Goal: Task Accomplishment & Management: Use online tool/utility

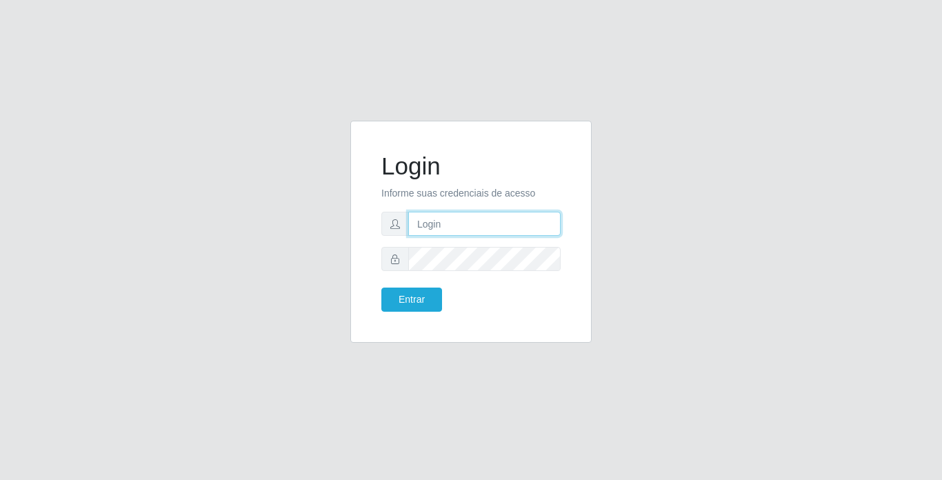
click at [450, 219] on input "text" at bounding box center [484, 224] width 152 height 24
type input "franciscojunior@bemais"
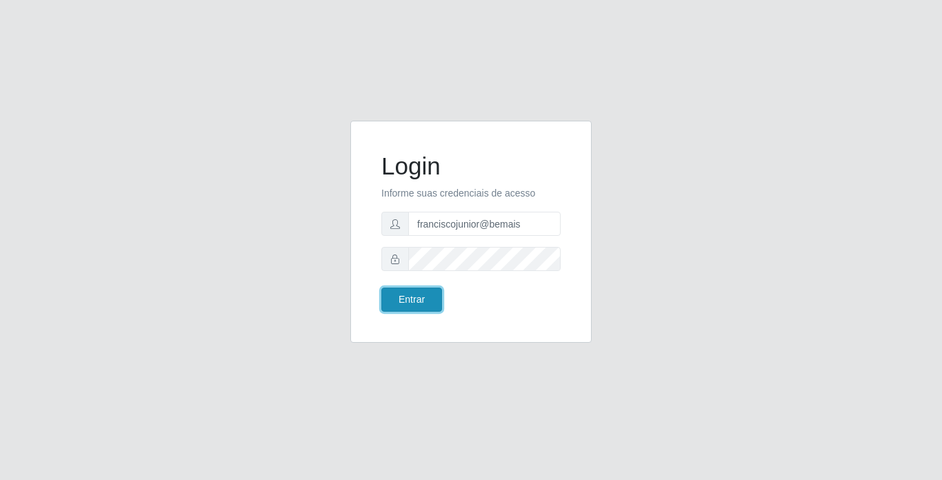
click at [419, 297] on button "Entrar" at bounding box center [411, 300] width 61 height 24
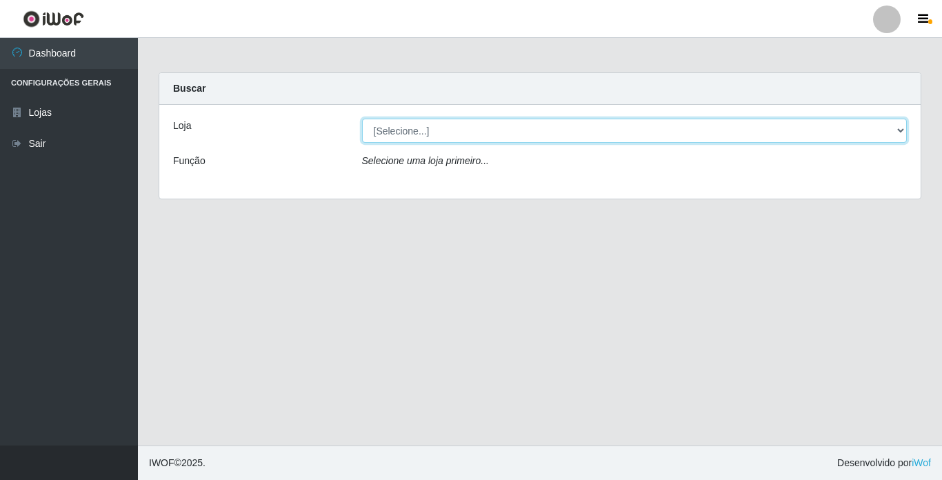
click at [415, 131] on select "[Selecione...] Bemais Supermercados - [GEOGRAPHIC_DATA]" at bounding box center [635, 131] width 546 height 24
select select "250"
click at [362, 119] on select "[Selecione...] Bemais Supermercados - [GEOGRAPHIC_DATA]" at bounding box center [635, 131] width 546 height 24
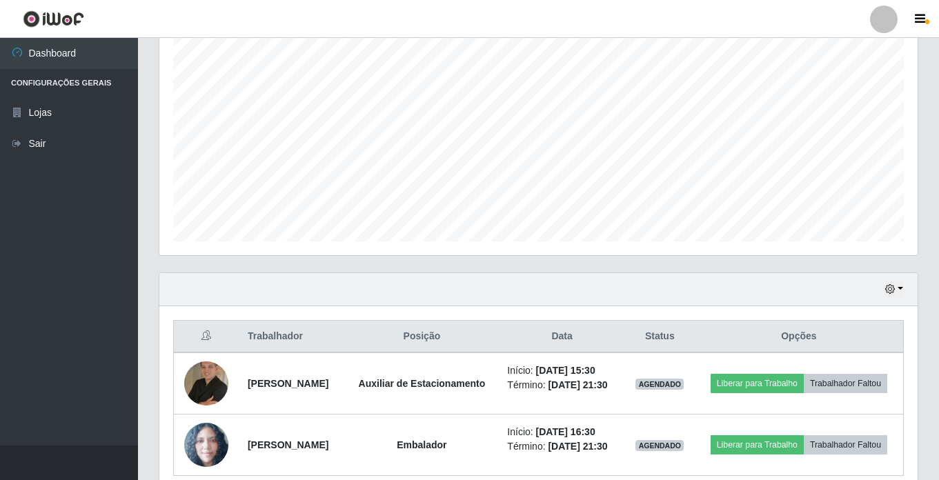
scroll to position [334, 0]
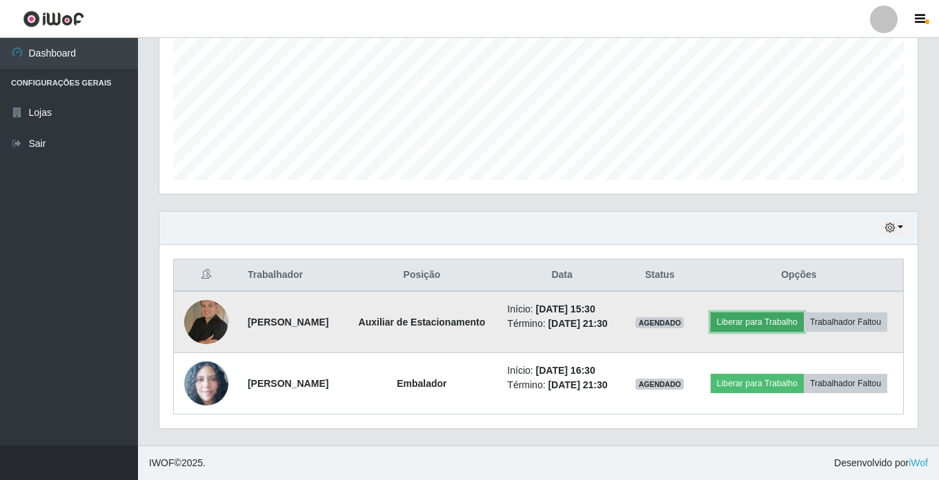
click at [791, 312] on button "Liberar para Trabalho" at bounding box center [756, 321] width 93 height 19
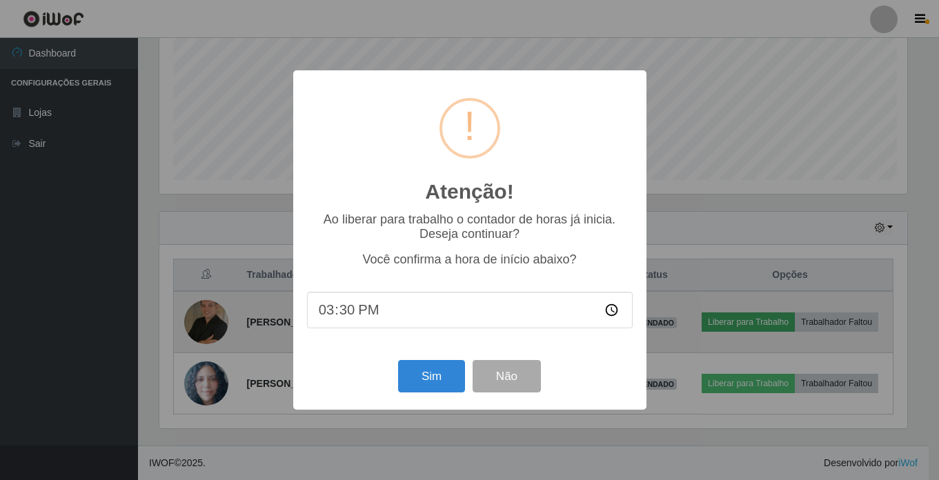
scroll to position [286, 751]
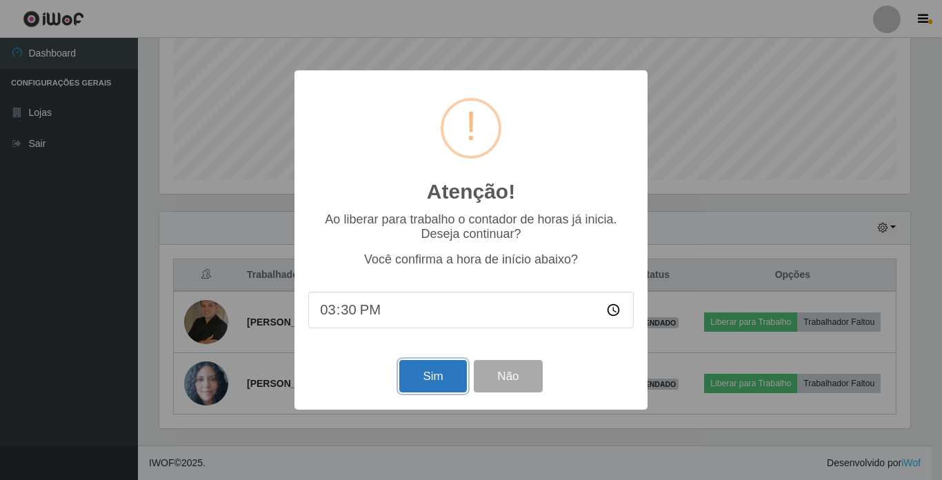
click at [424, 374] on button "Sim" at bounding box center [432, 376] width 67 height 32
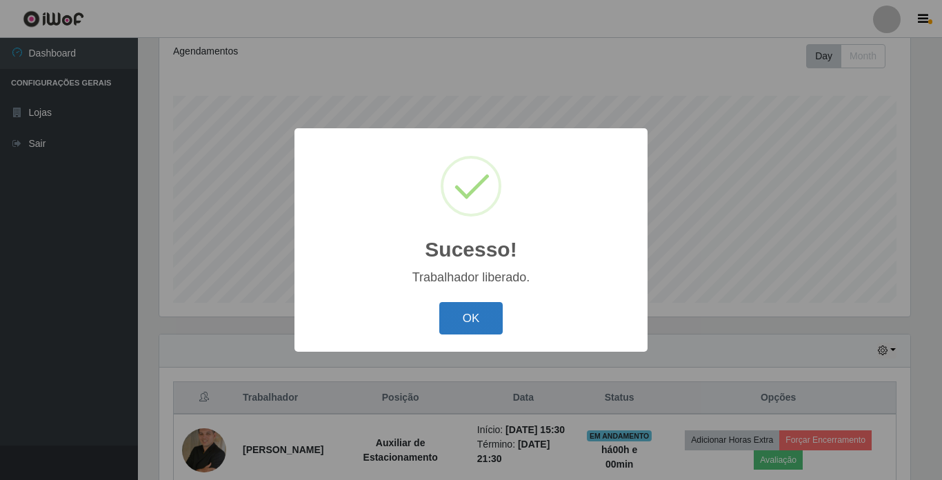
click at [476, 314] on button "OK" at bounding box center [471, 318] width 64 height 32
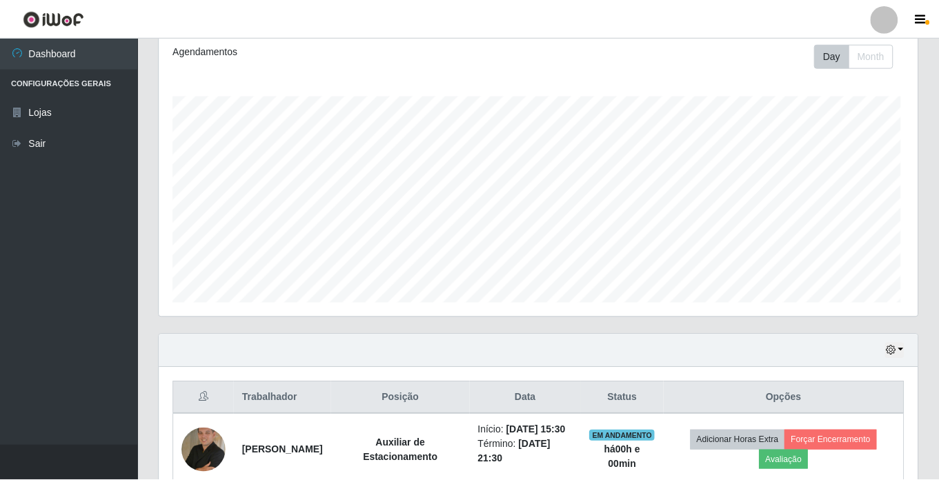
scroll to position [286, 758]
